Goal: Navigation & Orientation: Go to known website

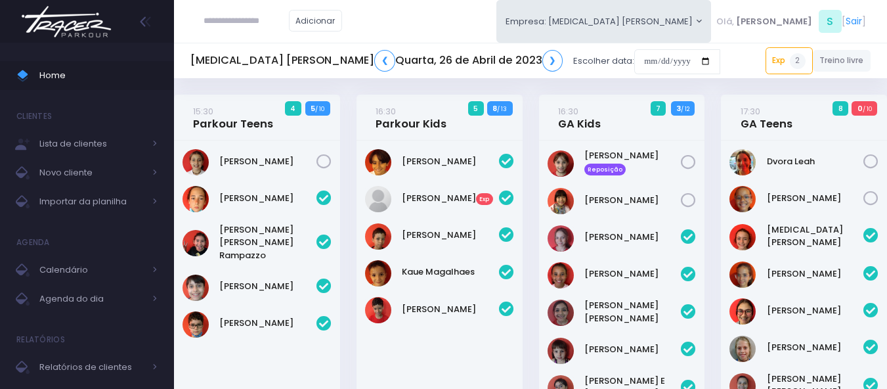
click at [51, 27] on img at bounding box center [66, 22] width 100 height 46
